Goal: Check status

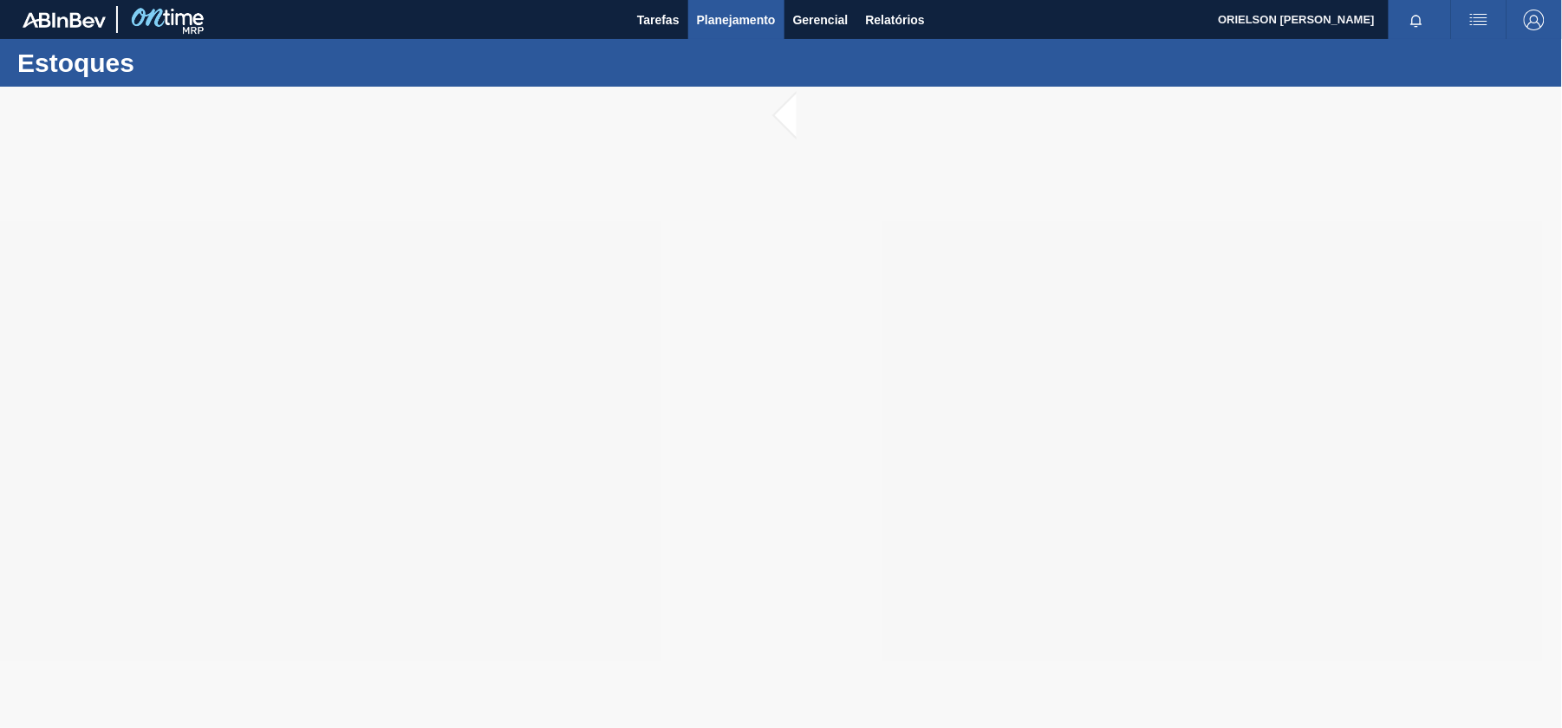
click at [756, 19] on span "Planejamento" at bounding box center [736, 20] width 79 height 21
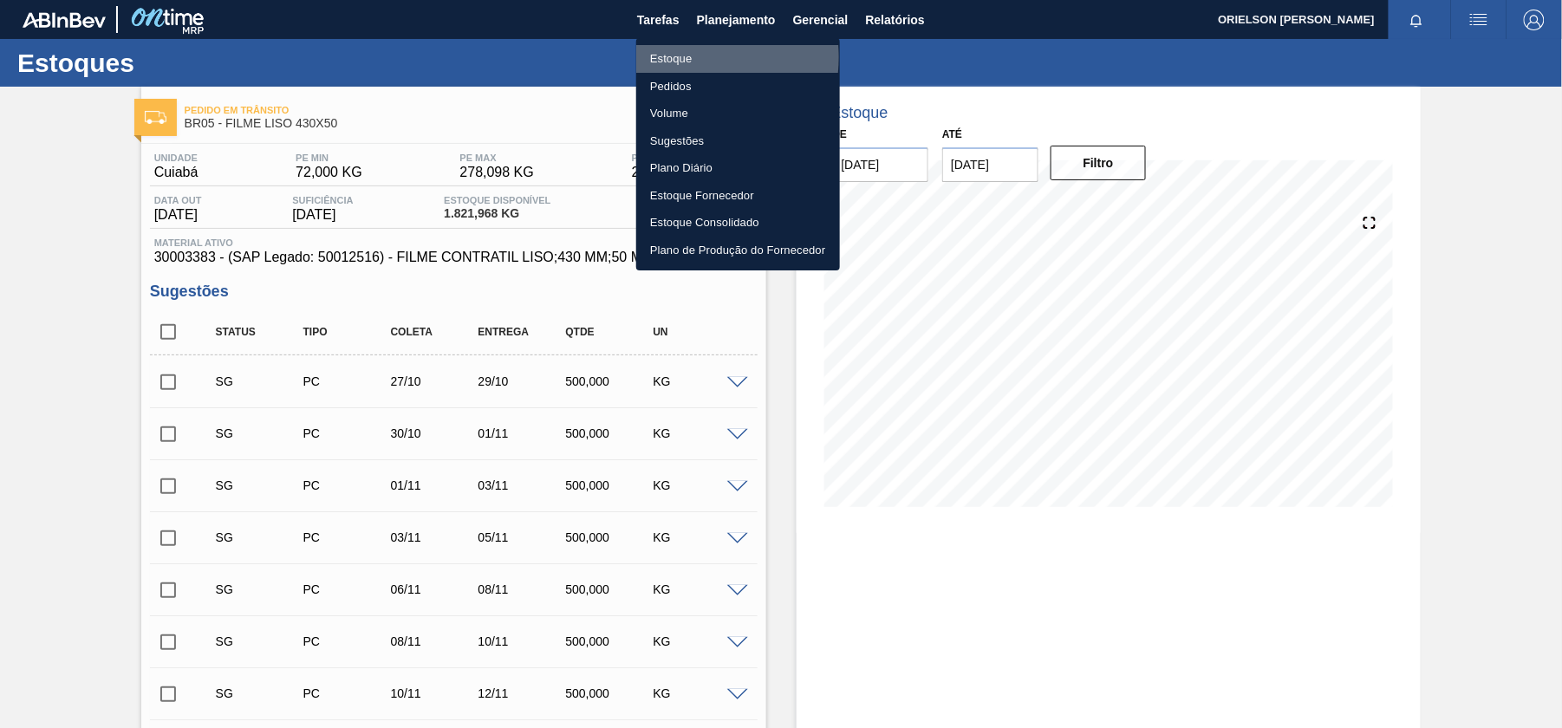
click at [683, 57] on li "Estoque" at bounding box center [738, 59] width 204 height 28
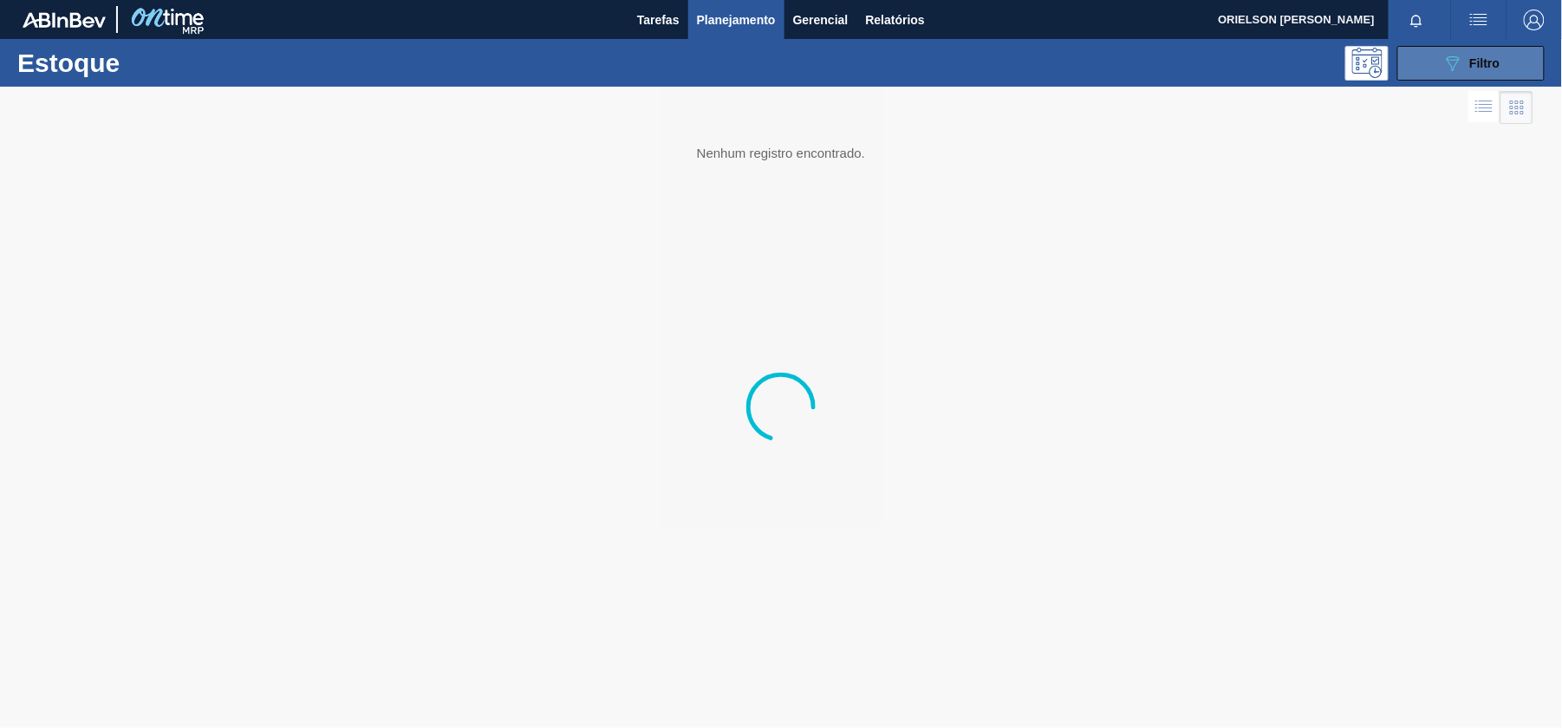
click at [1470, 76] on button "089F7B8B-B2A5-4AFE-B5C0-19BA573D28AC Filtro" at bounding box center [1470, 63] width 147 height 35
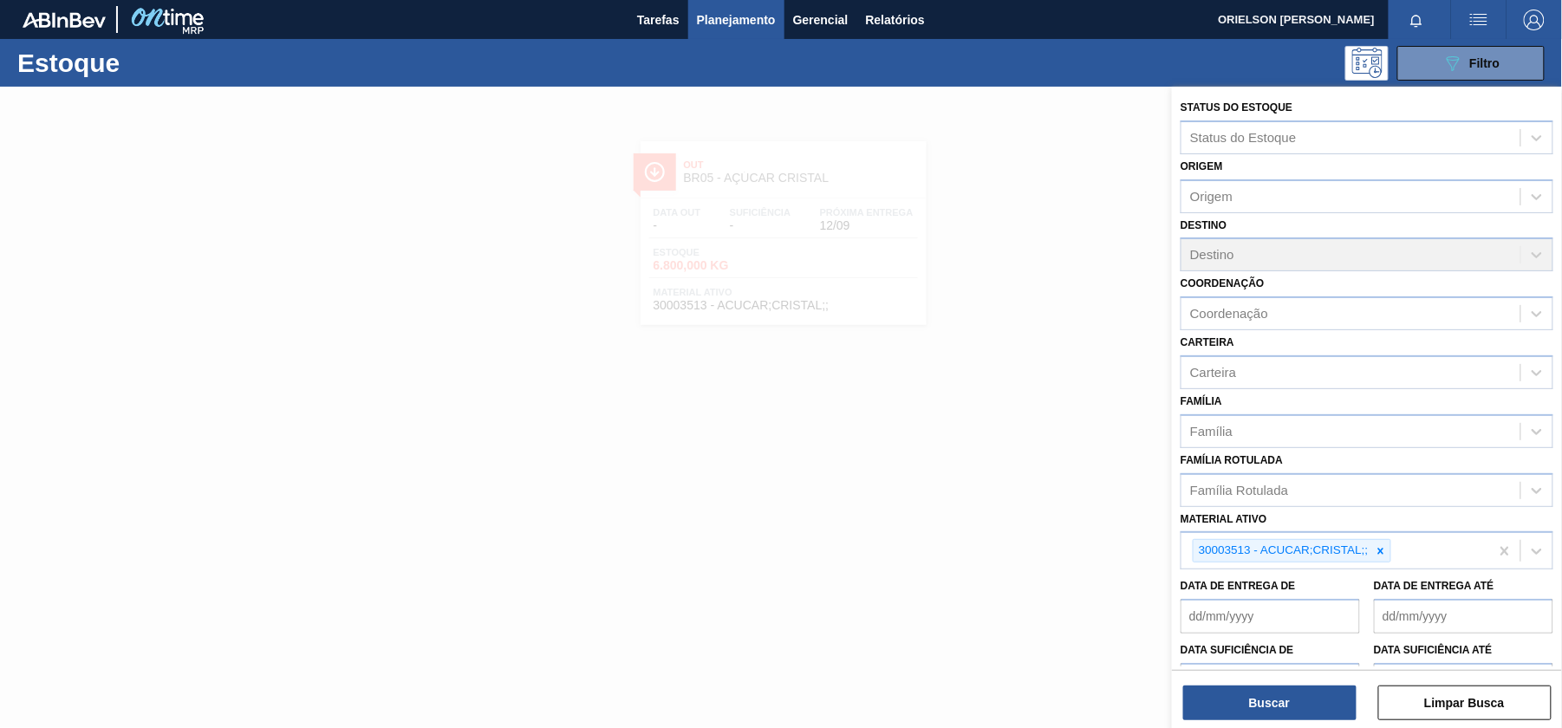
click at [1423, 569] on div "Data de Entrega de Data de Entrega até" at bounding box center [1366, 601] width 386 height 64
click at [1428, 555] on div "30003513 - ACUCAR;CRISTAL;;" at bounding box center [1335, 551] width 308 height 36
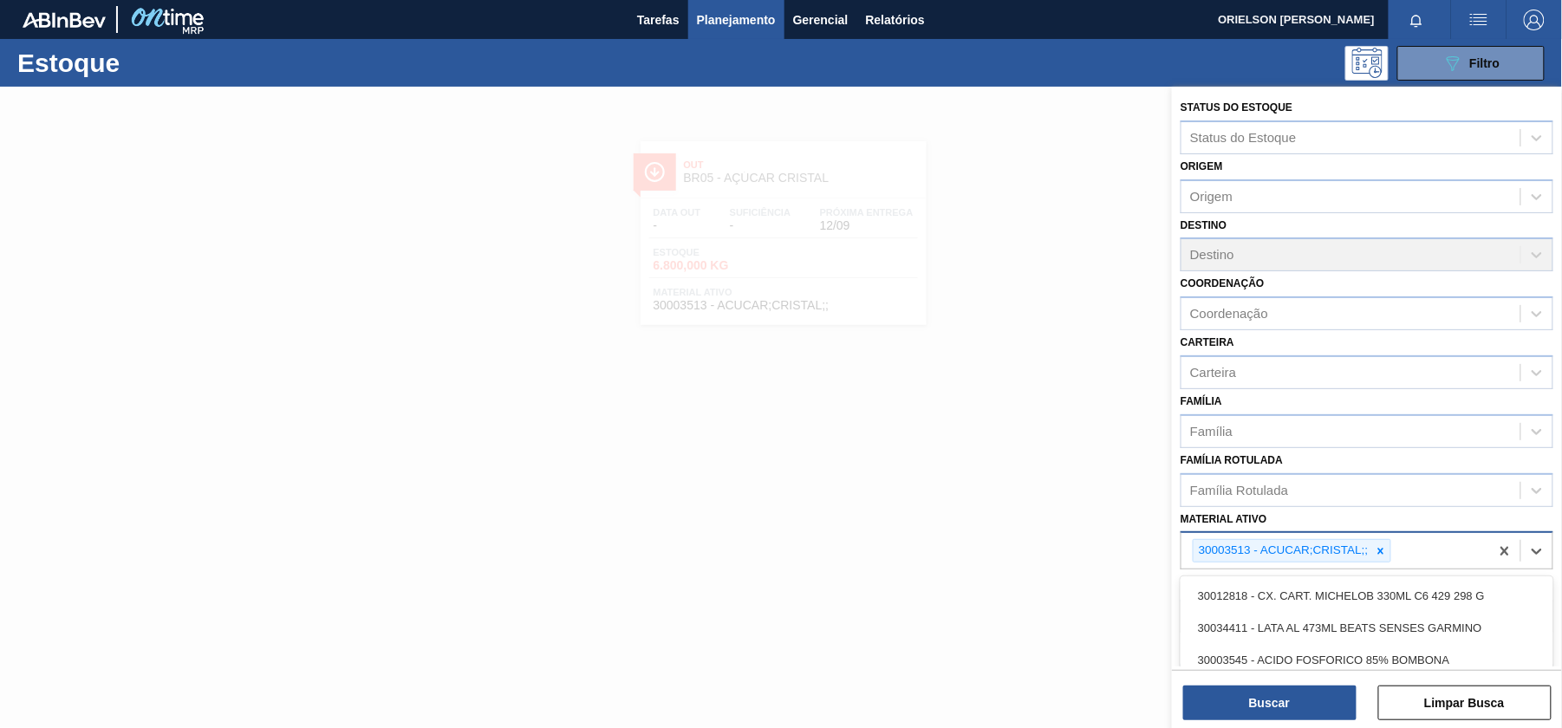
paste ativo "540hl"
type ativo "540hl"
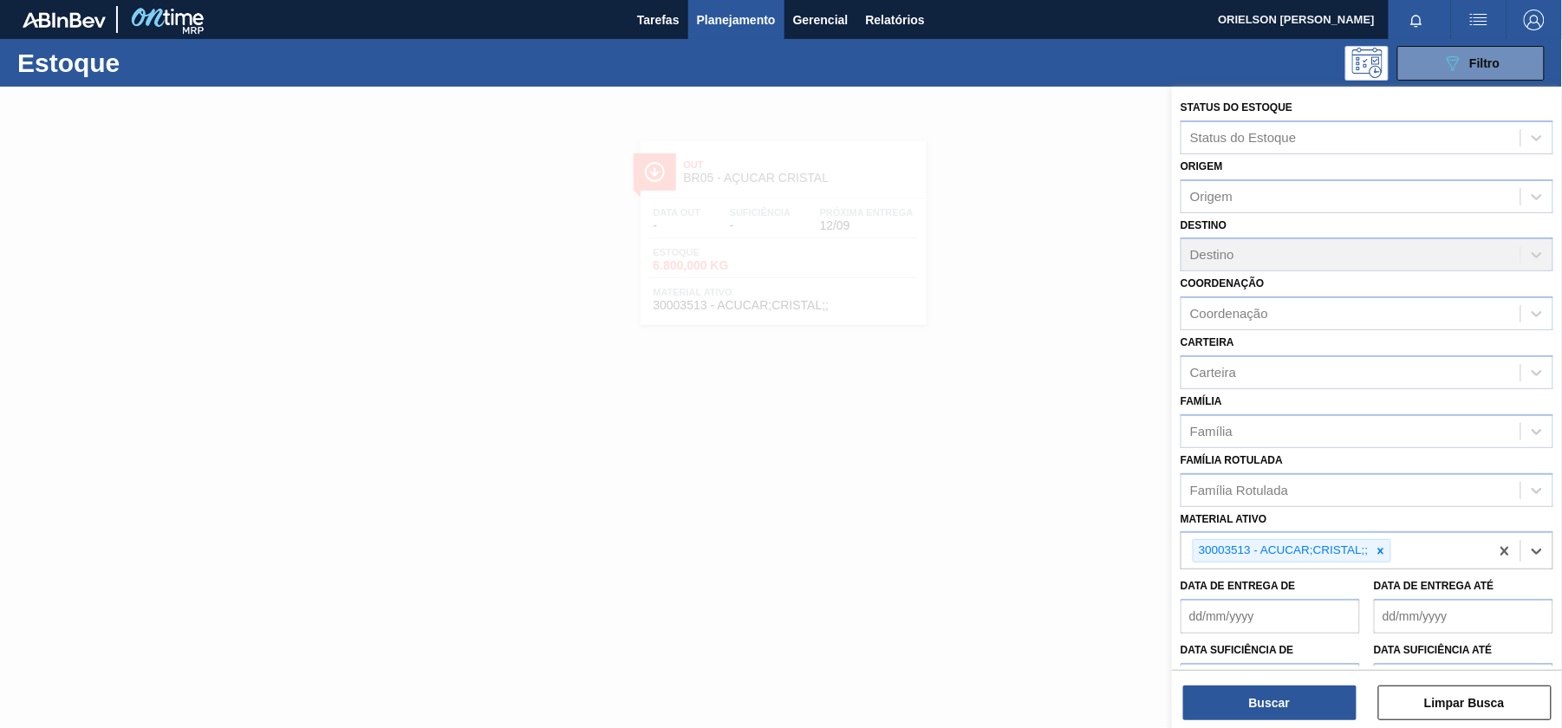
paste ativo "20005465"
type ativo "20005465"
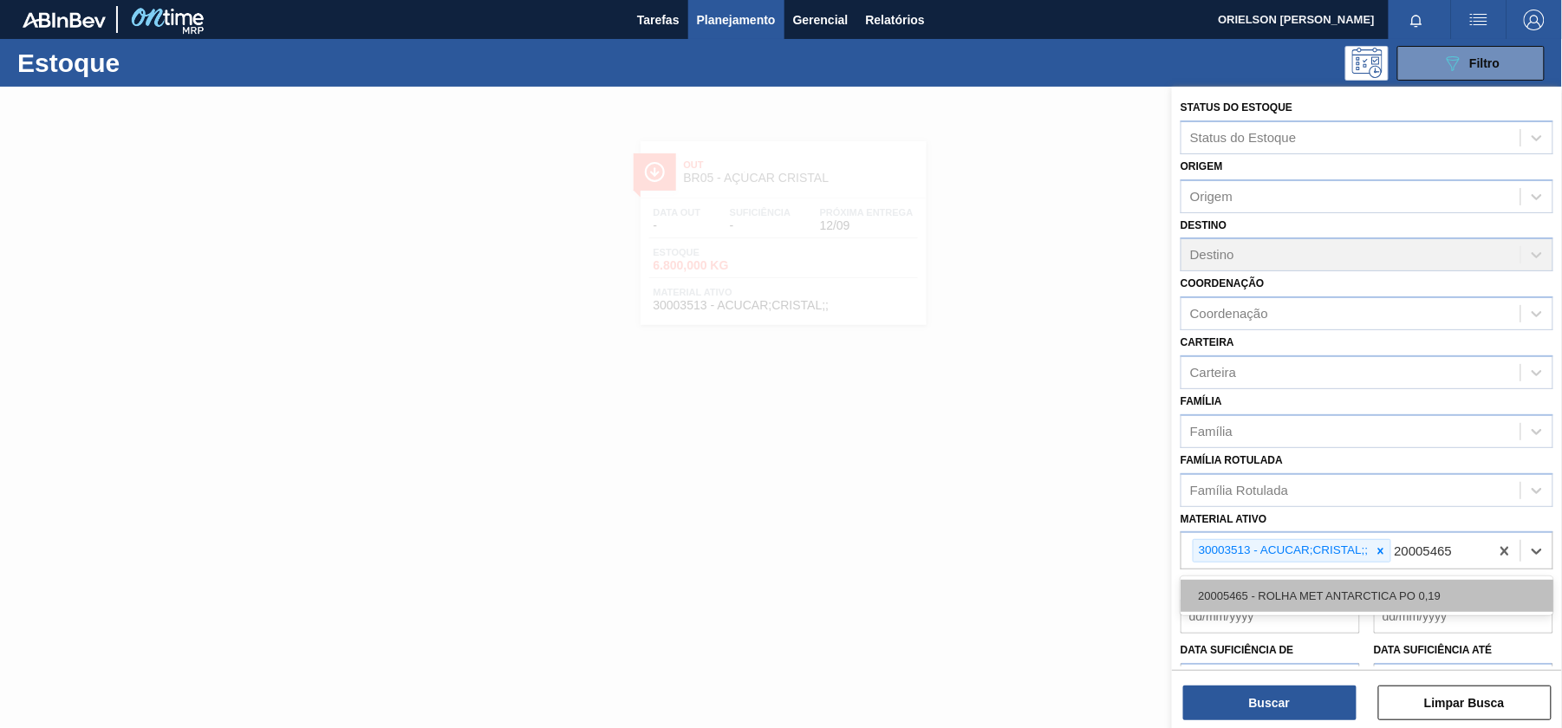
click at [1328, 582] on div "20005465 - ROLHA MET ANTARCTICA PO 0,19" at bounding box center [1366, 596] width 373 height 32
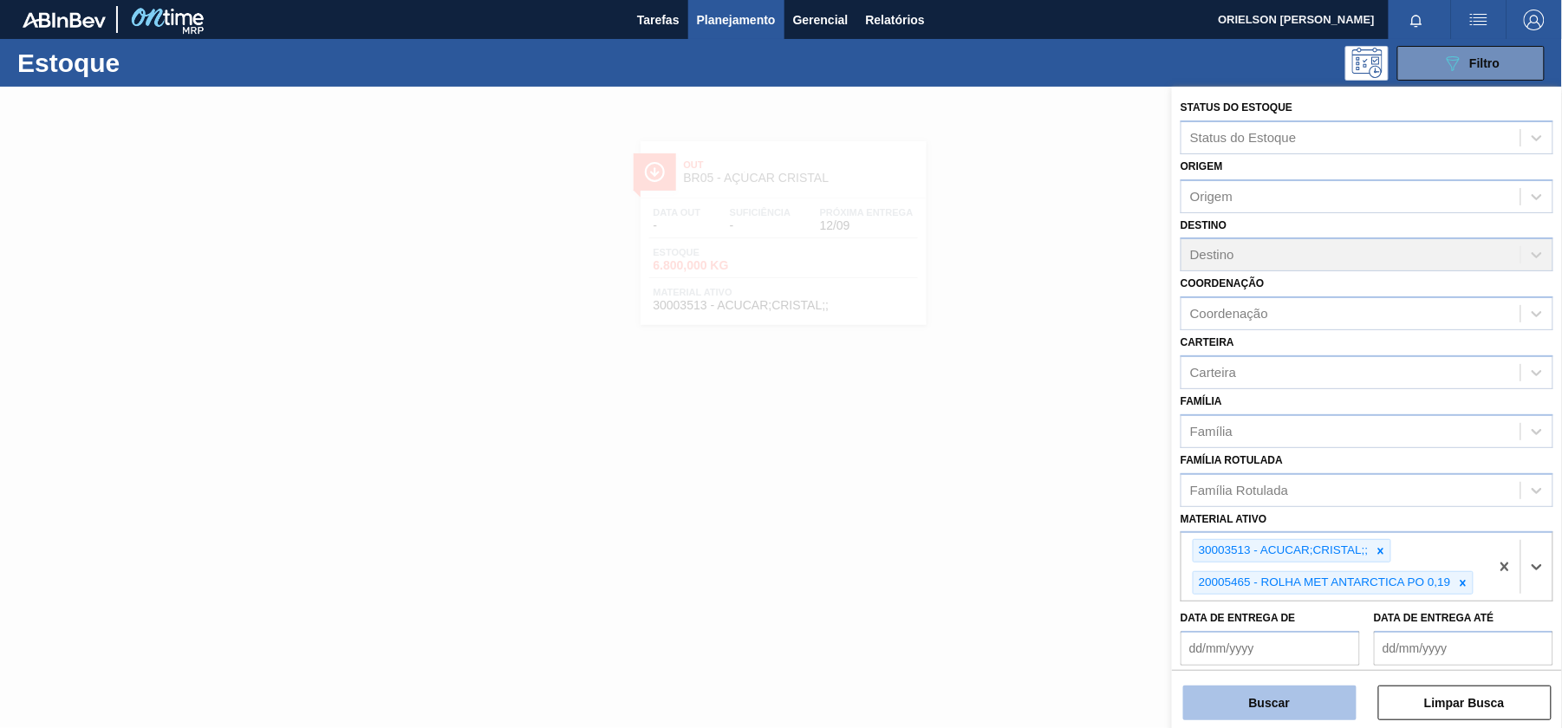
click at [1295, 685] on button "Buscar" at bounding box center [1269, 702] width 173 height 35
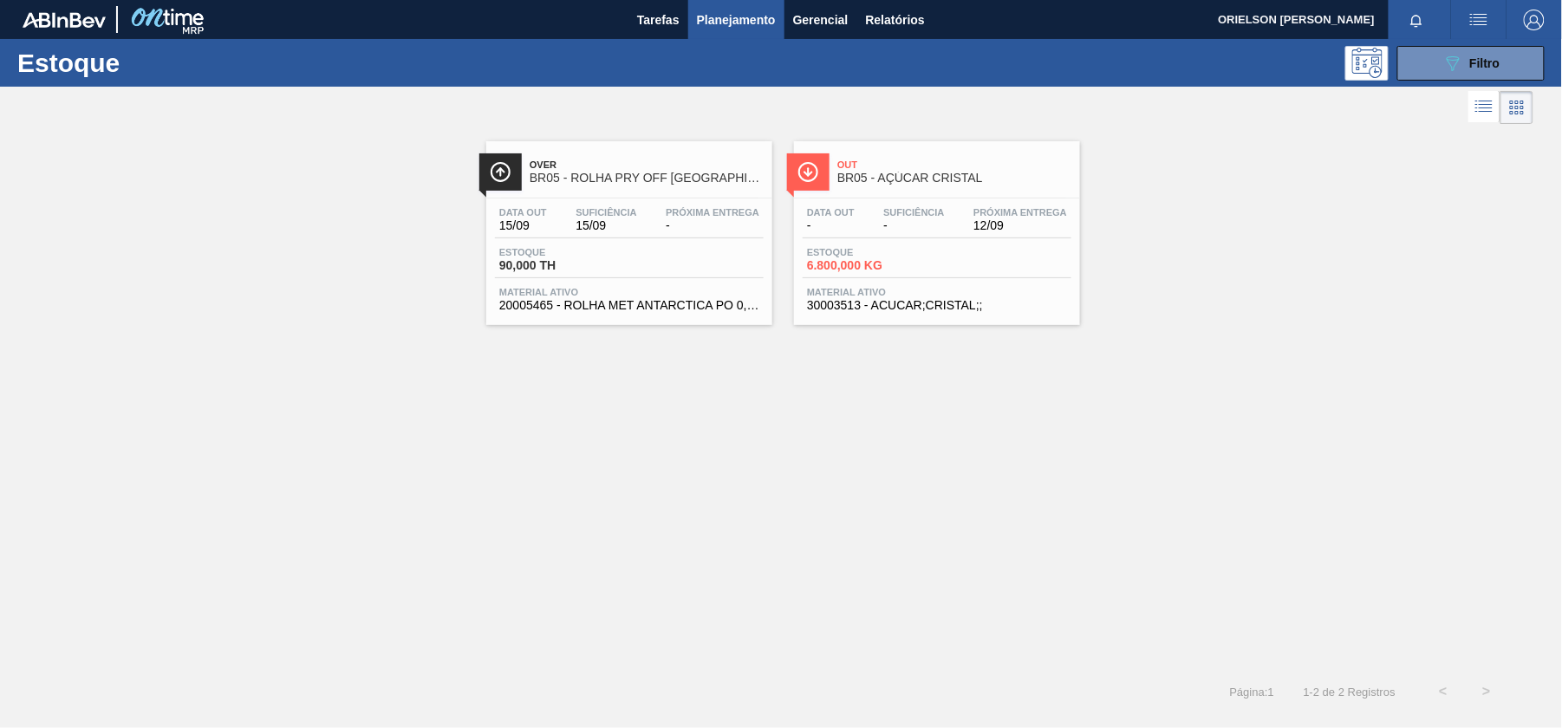
click at [560, 234] on div "Data out 15/09 Suficiência 15/09 Próxima Entrega -" at bounding box center [629, 222] width 269 height 31
